Goal: Task Accomplishment & Management: Use online tool/utility

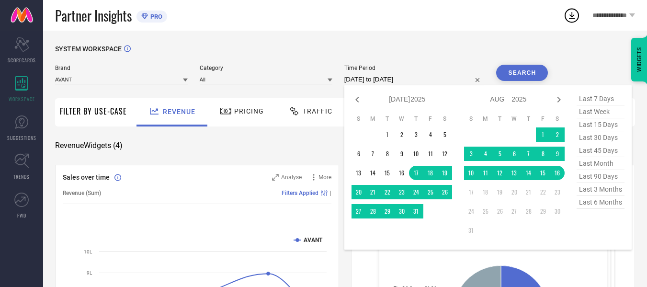
select select "6"
select select "2025"
select select "7"
select select "2025"
click at [382, 81] on input "[DATE] to [DATE]" at bounding box center [414, 79] width 140 height 11
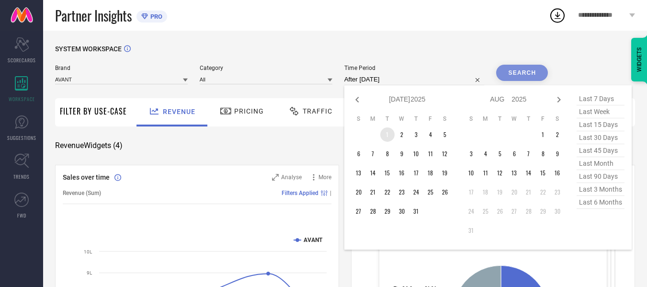
click at [387, 131] on td "1" at bounding box center [387, 134] width 14 height 14
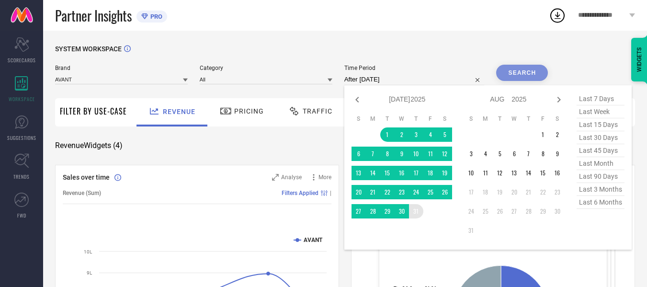
type input "[DATE] to [DATE]"
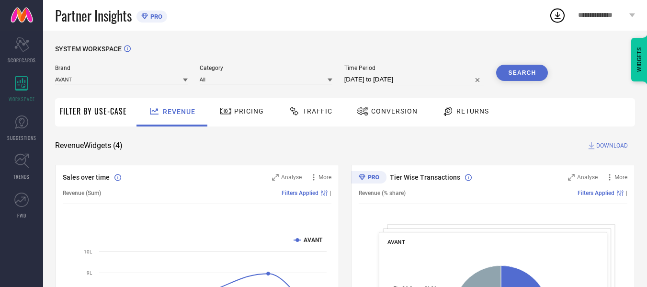
click at [527, 71] on button "Search" at bounding box center [522, 73] width 52 height 16
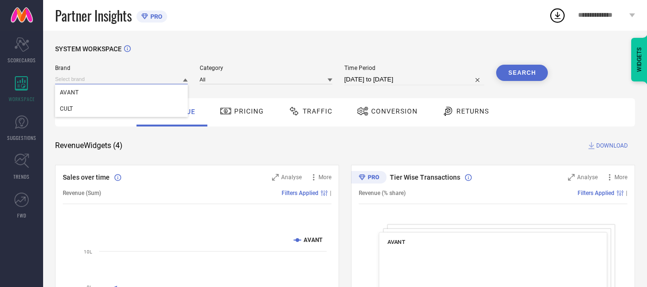
click at [155, 79] on input at bounding box center [121, 79] width 133 height 10
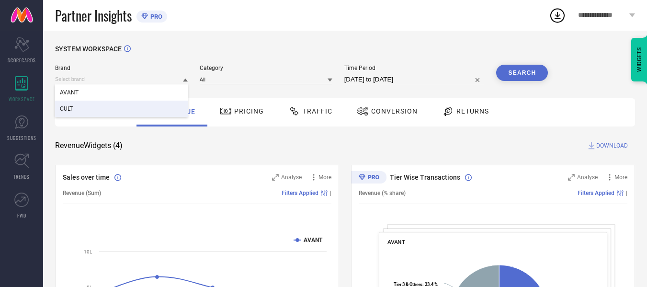
click at [153, 104] on div "CULT" at bounding box center [121, 109] width 133 height 16
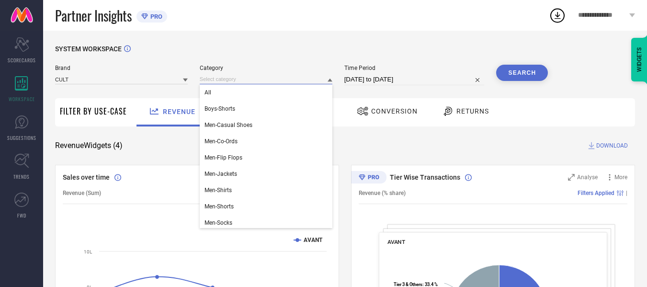
click at [256, 77] on input at bounding box center [266, 79] width 133 height 10
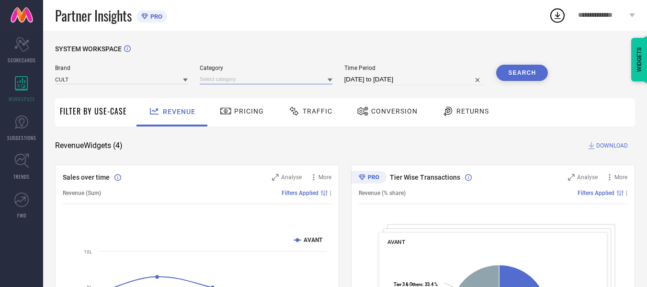
select select "6"
select select "2025"
select select "7"
select select "2025"
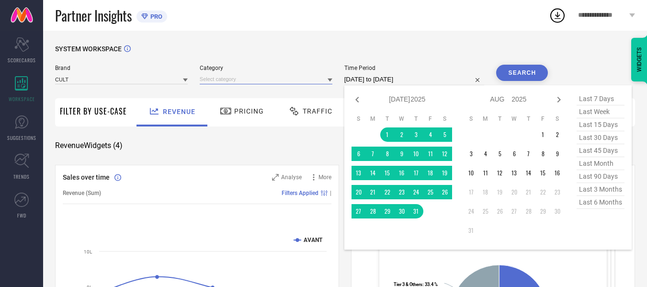
click at [407, 83] on input "[DATE] to [DATE]" at bounding box center [414, 79] width 140 height 11
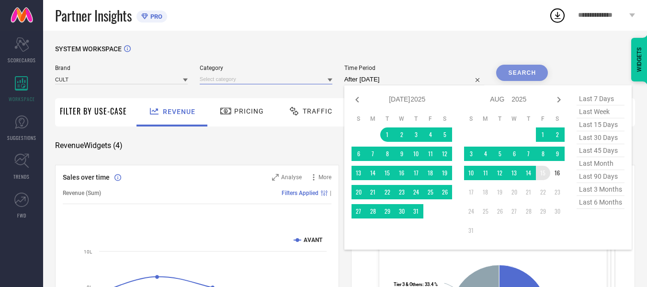
drag, startPoint x: 389, startPoint y: 134, endPoint x: 547, endPoint y: 172, distance: 162.7
click at [547, 172] on div "Jan Feb Mar Apr May Jun [DATE] Aug Sep Oct Nov [DATE] 2016 2017 2018 2019 2020 …" at bounding box center [457, 167] width 213 height 150
type input "[DATE] to [DATE]"
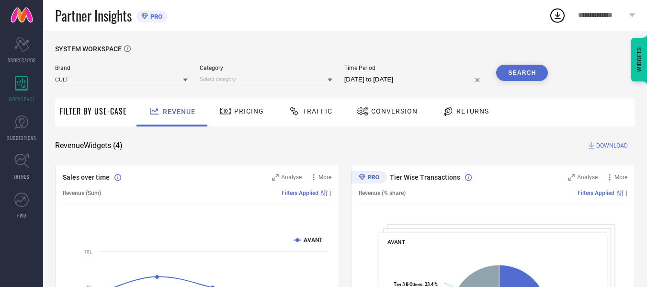
click at [526, 74] on div "Search" at bounding box center [522, 73] width 52 height 16
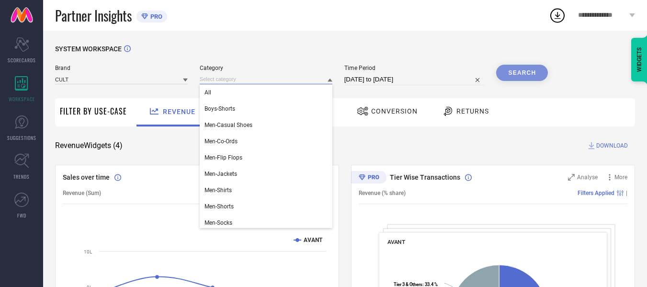
click at [276, 78] on input at bounding box center [266, 79] width 133 height 10
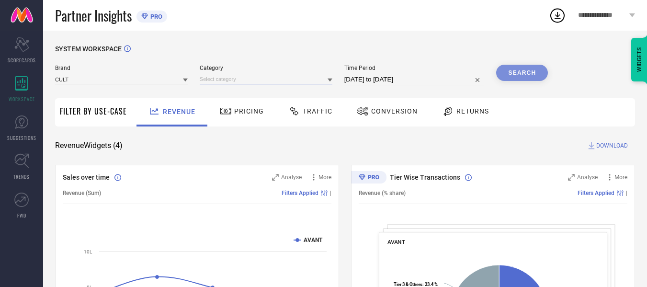
drag, startPoint x: 276, startPoint y: 80, endPoint x: 278, endPoint y: 95, distance: 14.5
click at [305, 79] on input at bounding box center [266, 79] width 133 height 10
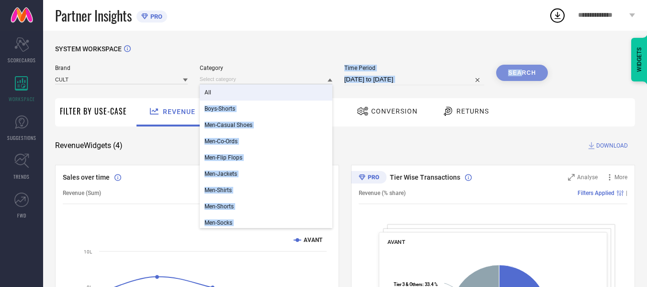
drag, startPoint x: 306, startPoint y: 94, endPoint x: 520, endPoint y: 74, distance: 214.9
click at [520, 74] on div "Brand CULT Category All Boys-Shorts Men-Casual Shoes Men-Co-Ords Men-Flip Flops…" at bounding box center [301, 75] width 493 height 21
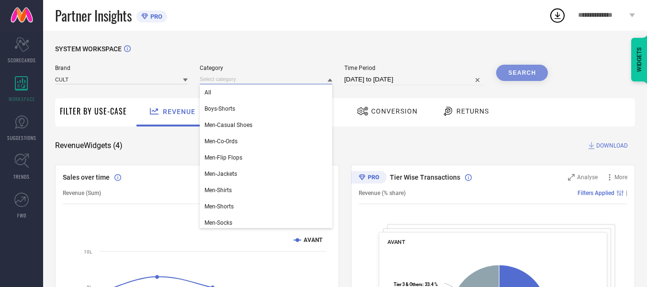
click at [288, 80] on input at bounding box center [266, 79] width 133 height 10
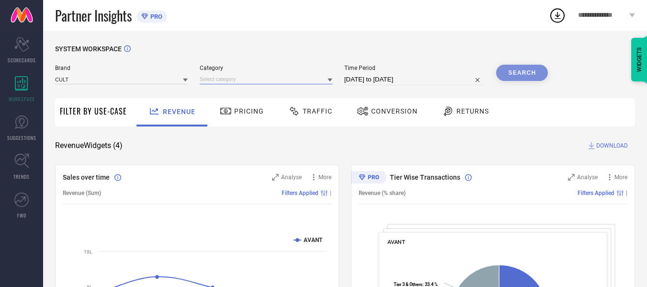
click at [288, 80] on input at bounding box center [266, 79] width 133 height 10
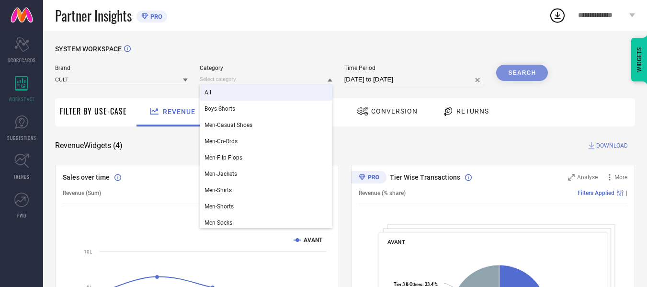
click at [291, 92] on div "All" at bounding box center [266, 92] width 133 height 16
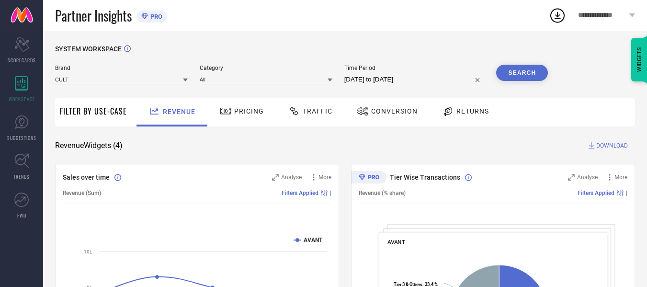
click at [517, 76] on button "Search" at bounding box center [522, 73] width 52 height 16
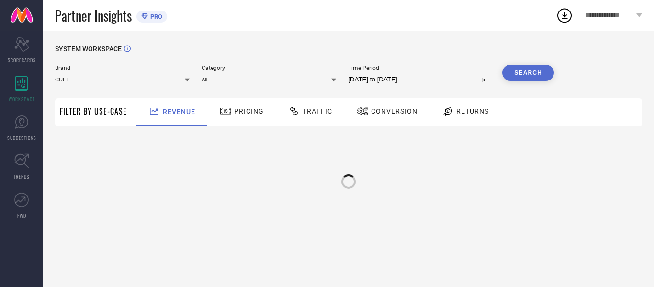
click at [321, 109] on span "Traffic" at bounding box center [318, 111] width 30 height 8
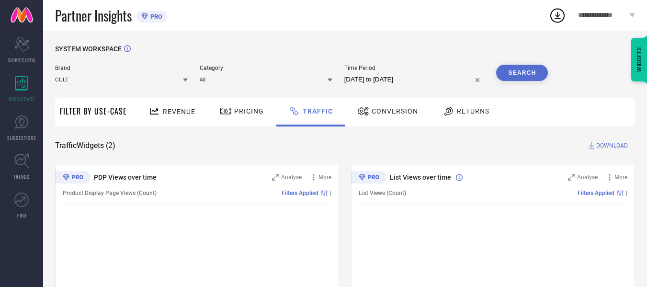
click at [605, 143] on span "DOWNLOAD" at bounding box center [612, 146] width 32 height 10
